Goal: Task Accomplishment & Management: Use online tool/utility

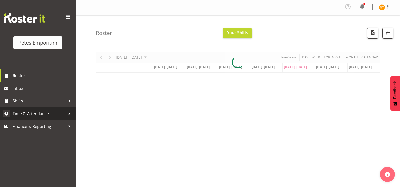
click at [27, 110] on span "Time & Attendance" at bounding box center [39, 114] width 53 height 8
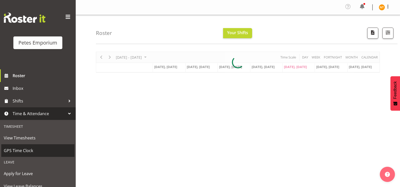
click at [19, 147] on span "GPS Time Clock" at bounding box center [38, 150] width 68 height 8
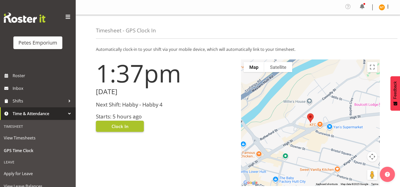
click at [120, 126] on span "Clock In" at bounding box center [120, 126] width 17 height 7
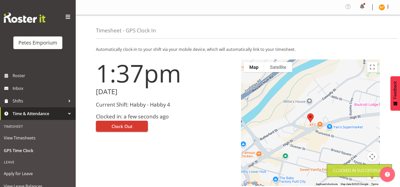
click at [384, 6] on img at bounding box center [382, 7] width 6 height 6
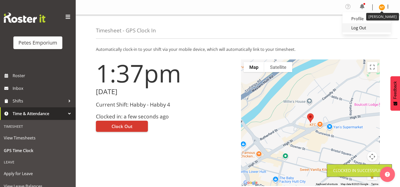
click at [359, 27] on link "Log Out" at bounding box center [367, 27] width 48 height 9
